Goal: Task Accomplishment & Management: Complete application form

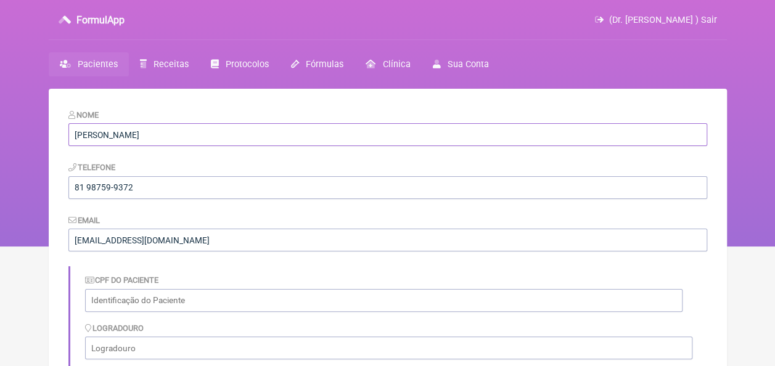
drag, startPoint x: 174, startPoint y: 134, endPoint x: 47, endPoint y: 129, distance: 127.6
click at [47, 129] on div "FormulApp (Dr. Bruno Luz ) Sair Pacientes Receitas Protocolos Fórmulas Clínica …" at bounding box center [387, 123] width 775 height 246
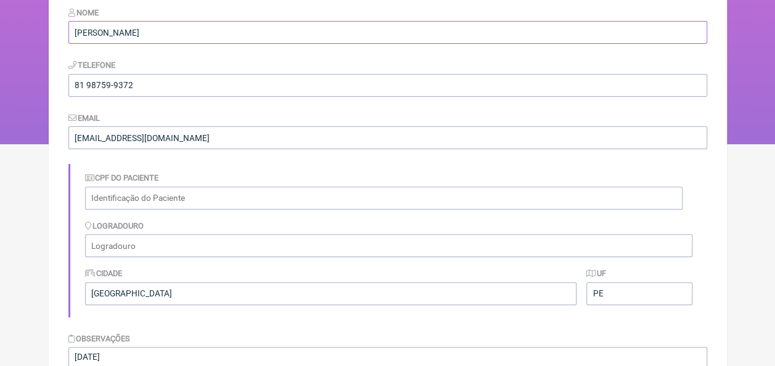
scroll to position [246, 0]
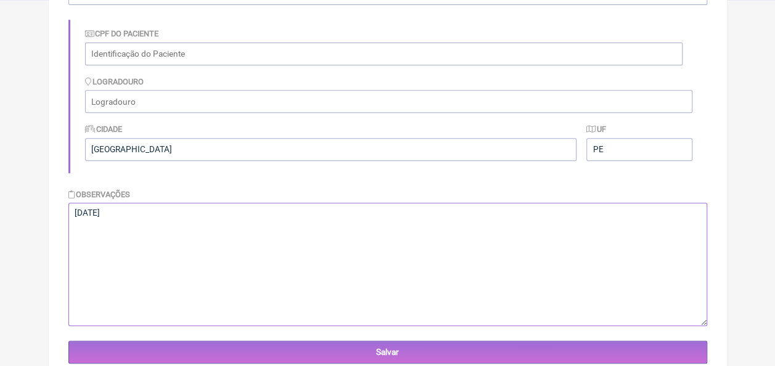
drag, startPoint x: 134, startPoint y: 213, endPoint x: 67, endPoint y: 216, distance: 67.2
click at [67, 216] on main "Nome Antônio Bento de Moura Telefone 81 98759-9372 Email luzcaxiassaude@gmail.c…" at bounding box center [388, 137] width 678 height 591
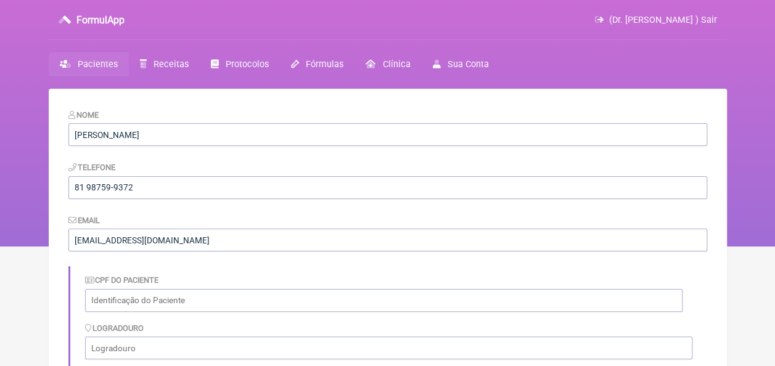
click at [91, 58] on link "Pacientes" at bounding box center [89, 64] width 80 height 24
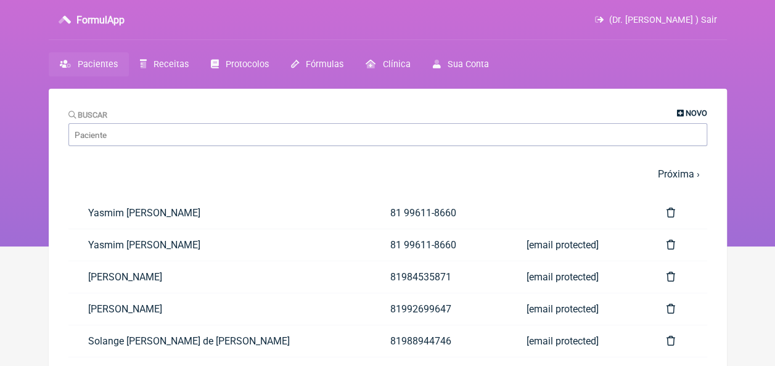
click at [691, 116] on span "Novo" at bounding box center [696, 112] width 22 height 9
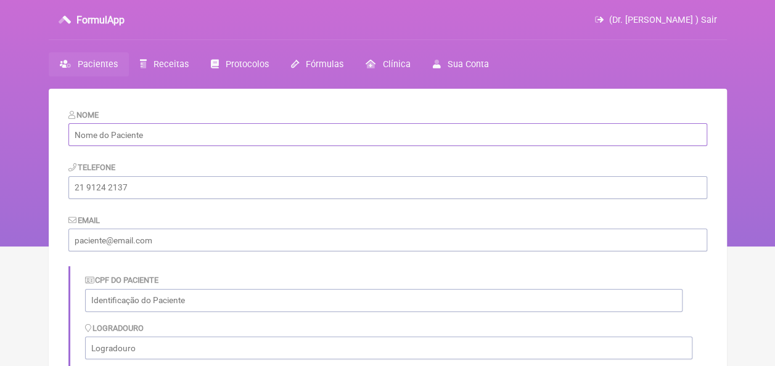
paste input "[PERSON_NAME]"
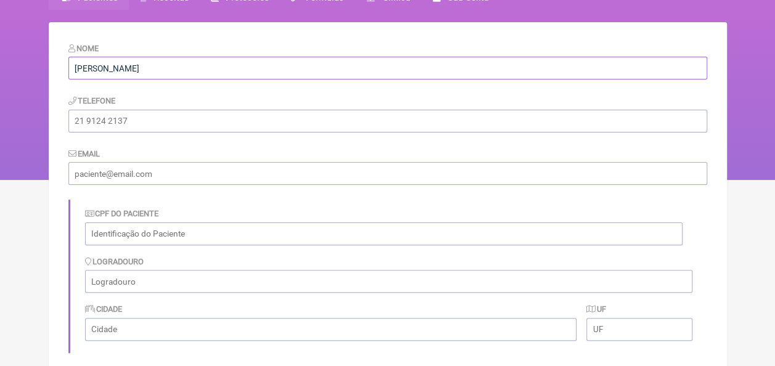
scroll to position [62, 0]
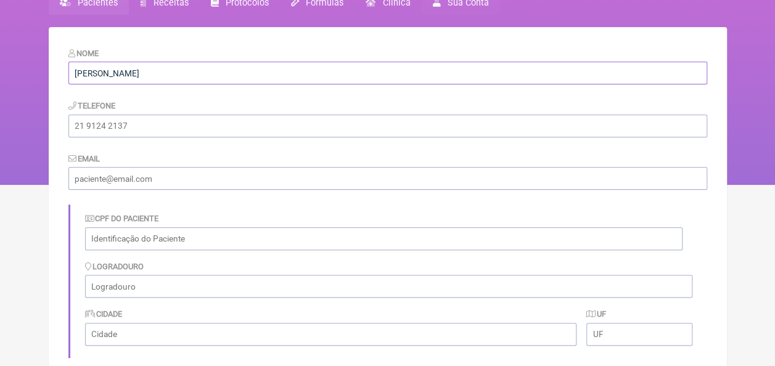
type input "[PERSON_NAME]"
paste input "[PERSON_NAME]"
drag, startPoint x: 228, startPoint y: 242, endPoint x: 86, endPoint y: 243, distance: 141.7
click at [86, 243] on input "[PERSON_NAME]" at bounding box center [383, 238] width 597 height 23
paste input "267.100.304-82"
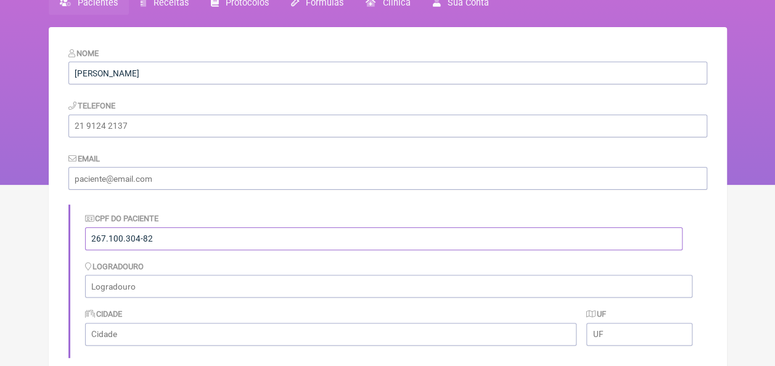
type input "267.100.304-82"
click at [139, 179] on input "email" at bounding box center [387, 178] width 638 height 23
type input "[EMAIL_ADDRESS][DOMAIN_NAME]"
type input "81 98759-9372"
type input "Ilha de Itamaracá"
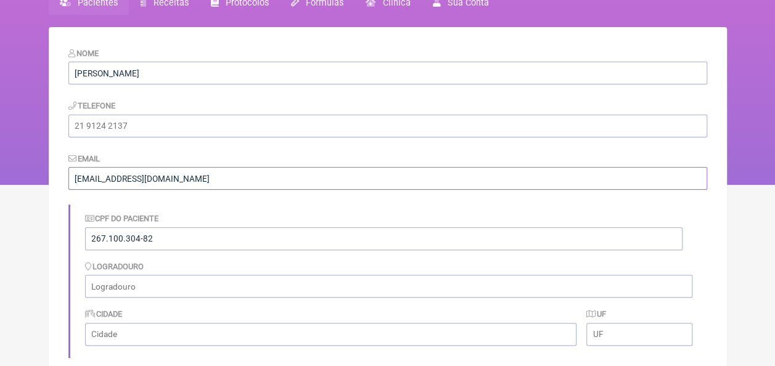
type input "PE"
click at [166, 124] on input "81 98759-9372" at bounding box center [387, 126] width 638 height 23
drag, startPoint x: 149, startPoint y: 129, endPoint x: 68, endPoint y: 131, distance: 81.3
click at [68, 131] on input "81 98759-9372" at bounding box center [387, 126] width 638 height 23
paste input "628-4159"
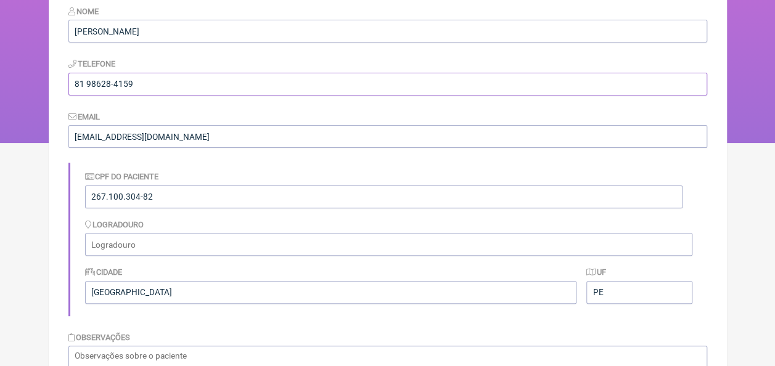
scroll to position [123, 0]
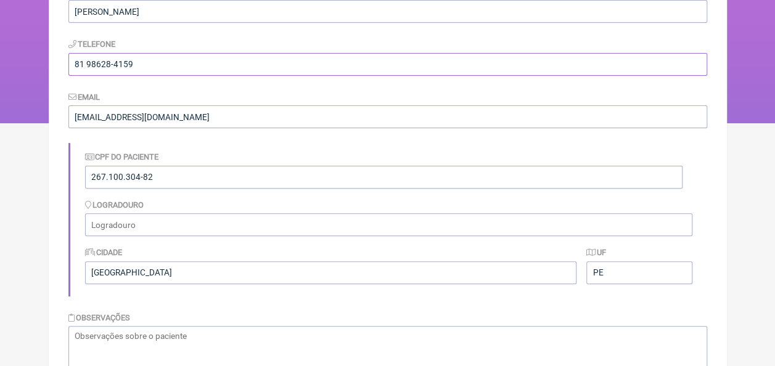
type input "81 98628-4159"
click at [169, 168] on input "267.100.304-82" at bounding box center [383, 177] width 597 height 23
drag, startPoint x: 161, startPoint y: 176, endPoint x: 81, endPoint y: 181, distance: 80.2
click at [81, 181] on div "CPF do Paciente 267.100.304-82 Logradouro Cidade Ilha de Itamaracá UF PE" at bounding box center [387, 219] width 638 height 153
click at [167, 214] on input "text" at bounding box center [388, 224] width 607 height 23
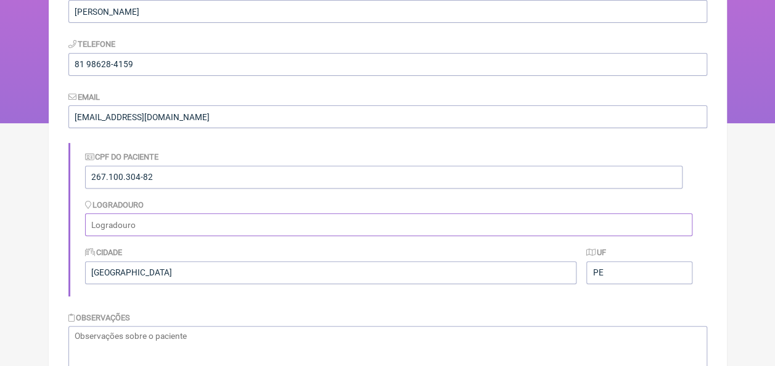
paste input "[STREET_ADDRESS]"
type input "[STREET_ADDRESS]"
drag, startPoint x: 159, startPoint y: 273, endPoint x: 87, endPoint y: 279, distance: 71.7
click at [87, 279] on input "Ilha de Itamaracá" at bounding box center [331, 272] width 492 height 23
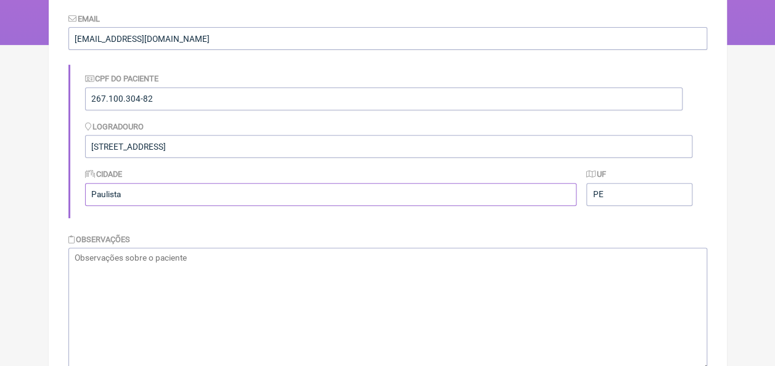
scroll to position [284, 0]
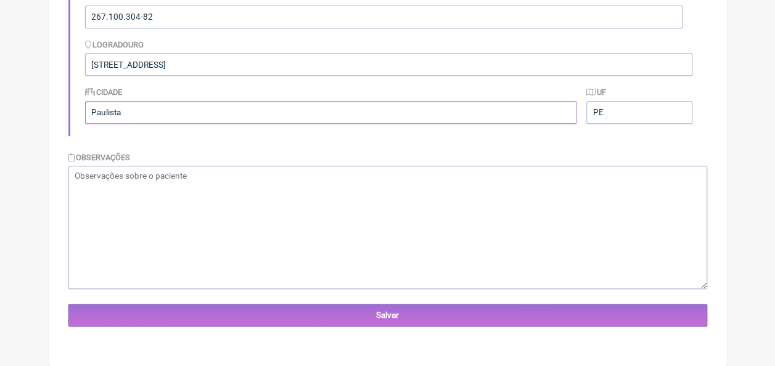
type input "Paulista"
paste textarea "[DATE]"
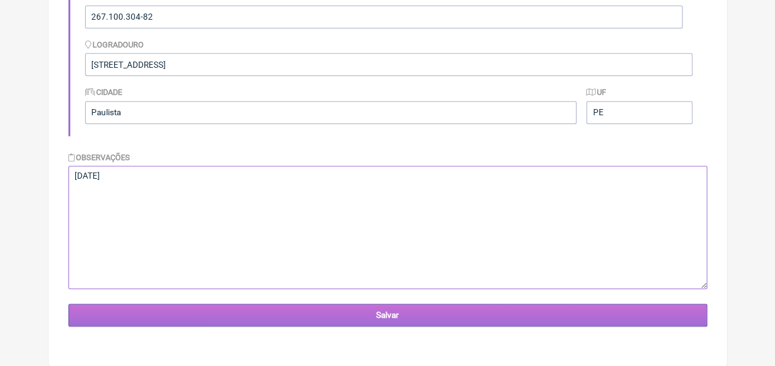
type textarea "[DATE]"
click at [323, 312] on input "Salvar" at bounding box center [387, 315] width 638 height 23
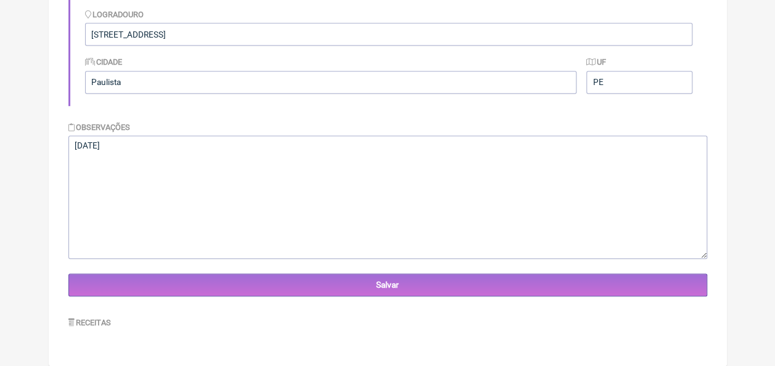
scroll to position [366, 0]
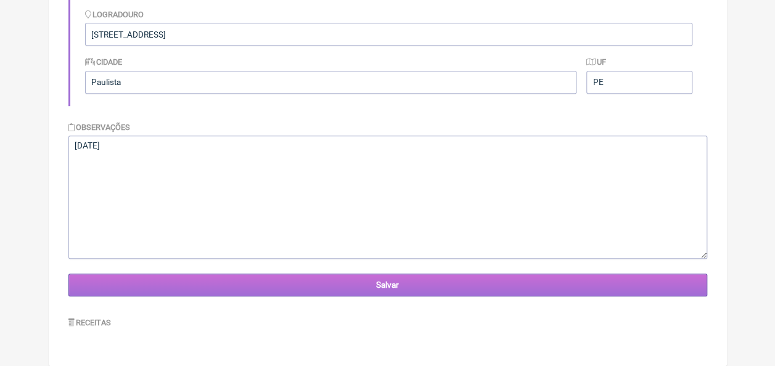
click at [371, 282] on input "Salvar" at bounding box center [387, 285] width 638 height 23
